Goal: Task Accomplishment & Management: Complete application form

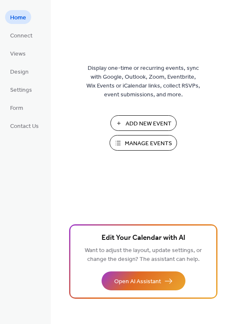
click at [153, 147] on span "Manage Events" at bounding box center [148, 143] width 47 height 9
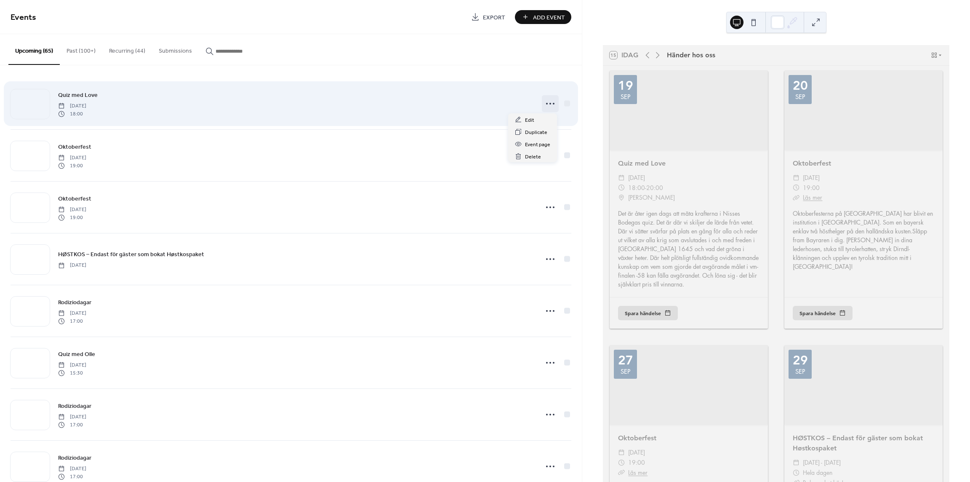
click at [546, 104] on circle at bounding box center [547, 104] width 2 height 2
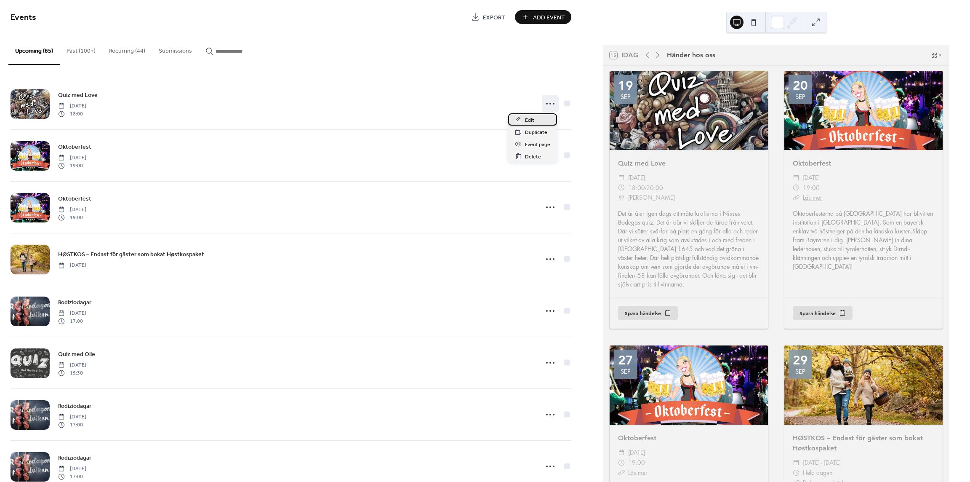
click at [530, 119] on span "Edit" at bounding box center [529, 120] width 9 height 9
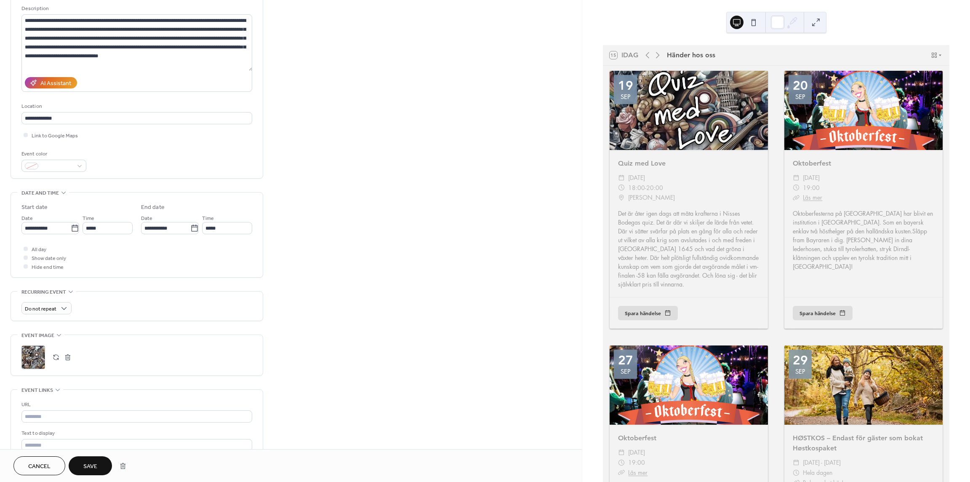
scroll to position [84, 0]
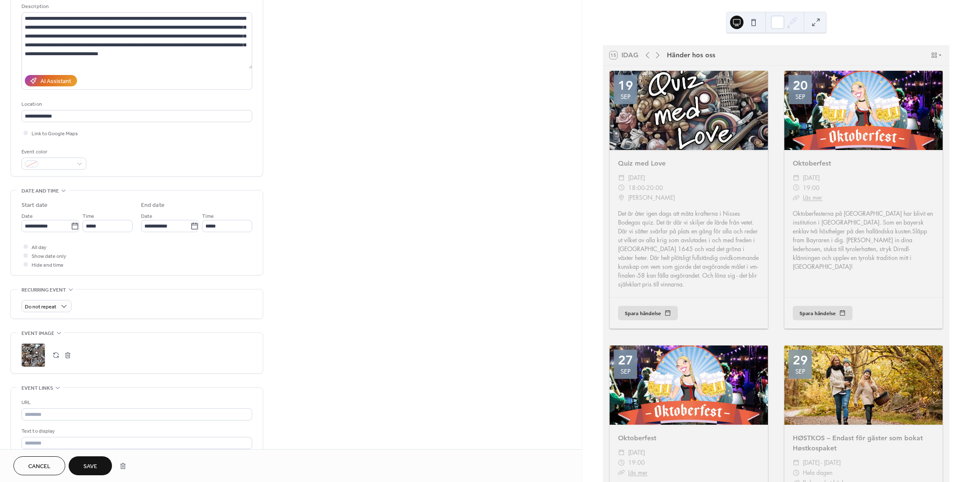
type input "**********"
click at [54, 354] on button "button" at bounding box center [56, 355] width 12 height 12
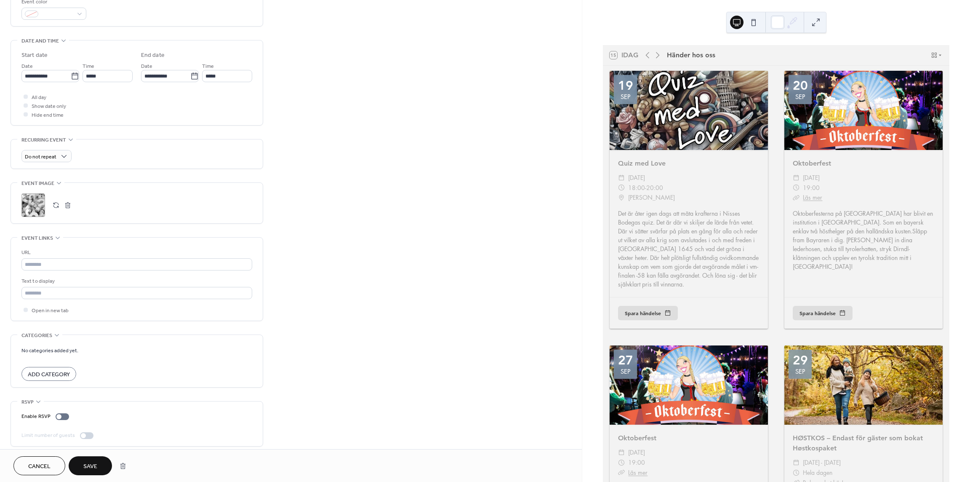
scroll to position [237, 0]
click at [96, 467] on span "Save" at bounding box center [90, 466] width 14 height 9
